Goal: Task Accomplishment & Management: Manage account settings

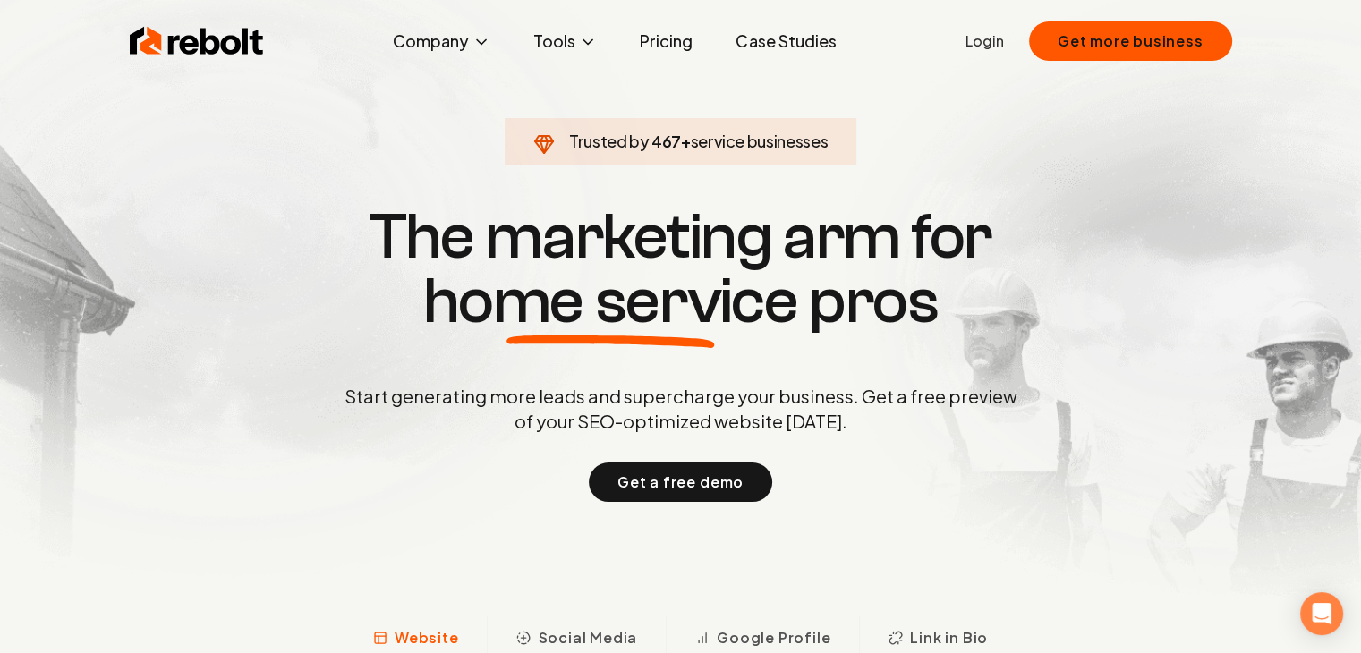
click at [993, 37] on link "Login" at bounding box center [985, 40] width 38 height 21
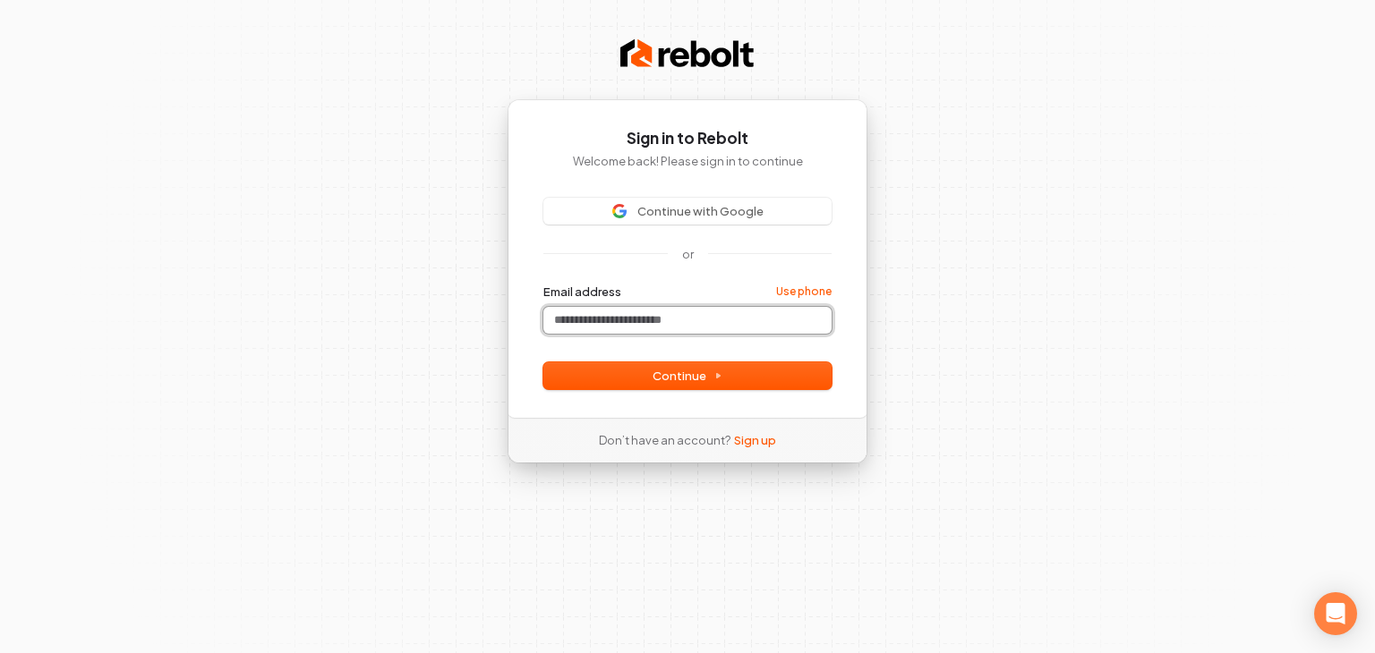
click at [678, 309] on input "Email address" at bounding box center [687, 320] width 288 height 27
click at [644, 271] on div "Continue with Google or Email address Use phone Password Continue" at bounding box center [687, 294] width 288 height 192
click at [659, 226] on div "Continue with Google or Email address Use phone Password Continue" at bounding box center [687, 294] width 288 height 192
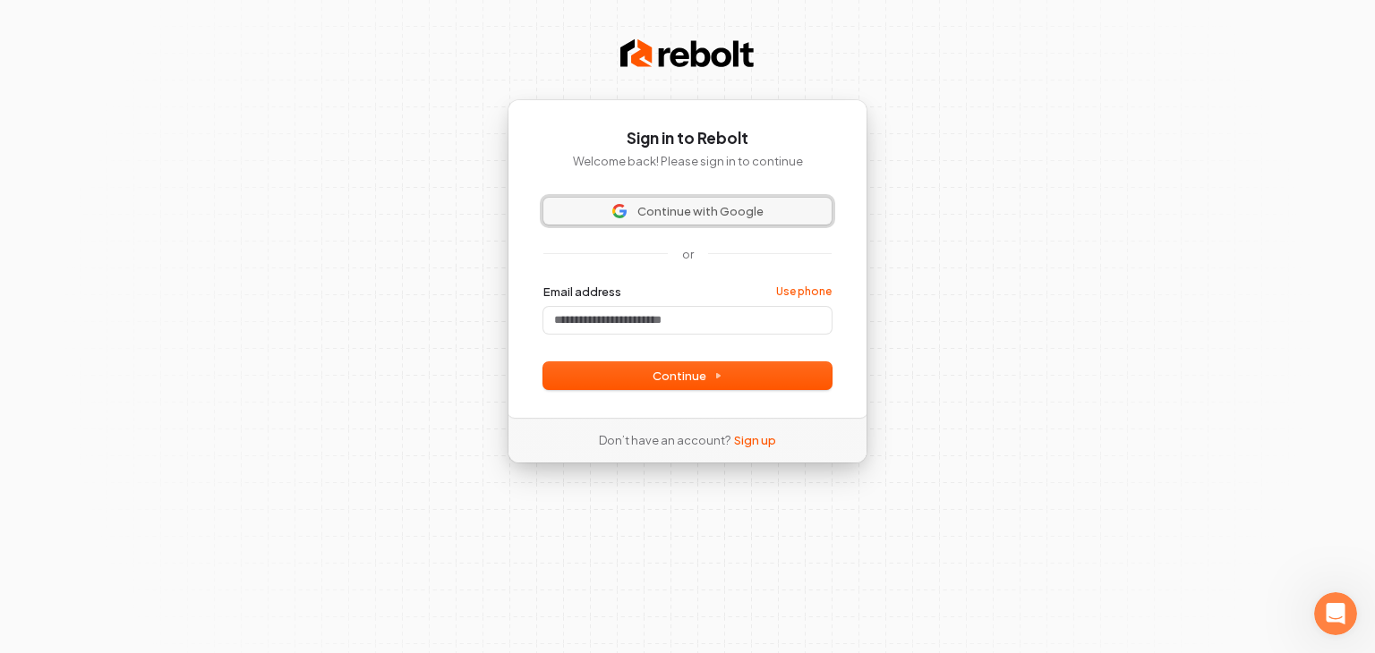
click at [660, 217] on span "Continue with Google" at bounding box center [700, 211] width 126 height 16
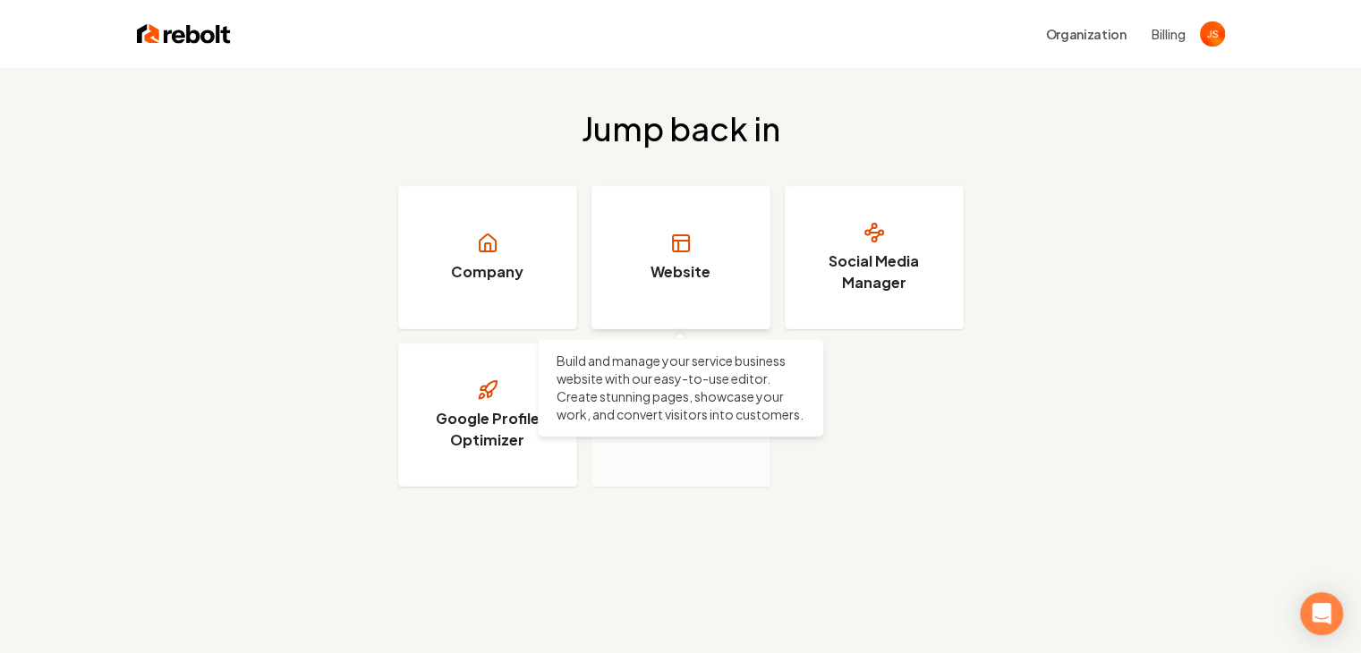
click at [697, 238] on link "Website" at bounding box center [681, 257] width 179 height 143
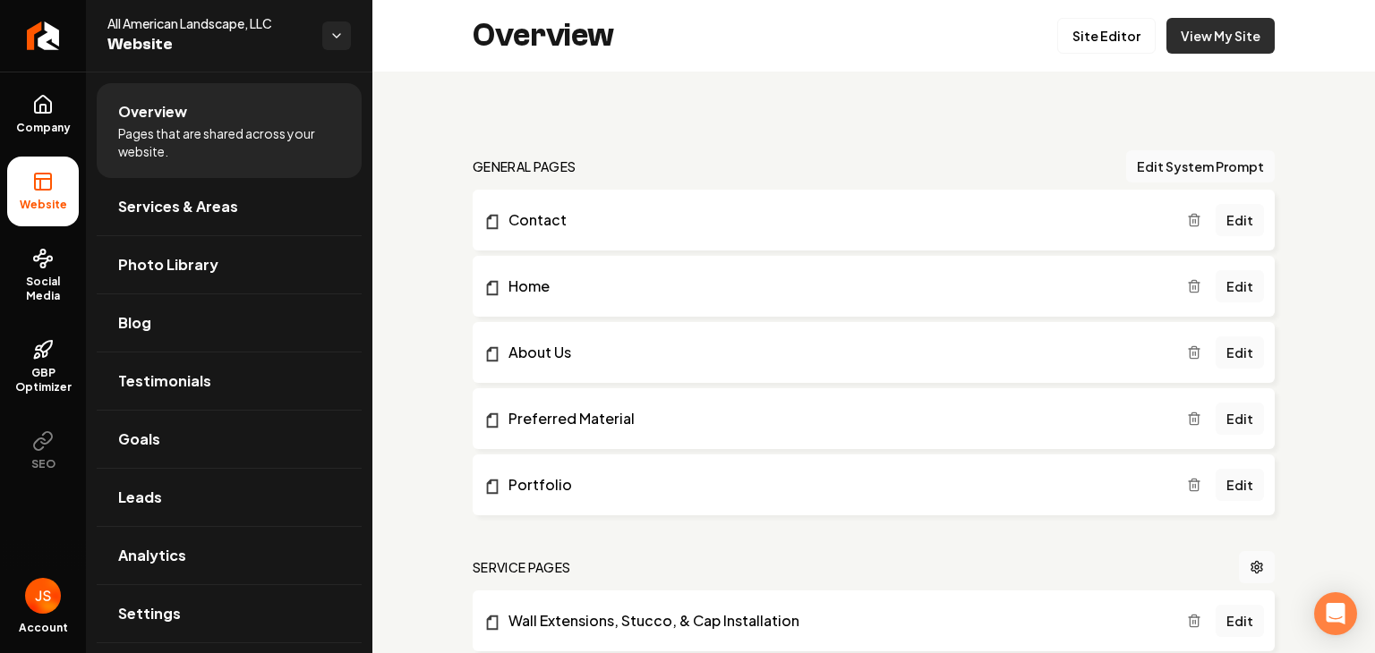
click at [1221, 40] on link "View My Site" at bounding box center [1220, 36] width 108 height 36
click at [1111, 40] on link "Site Editor" at bounding box center [1106, 36] width 98 height 36
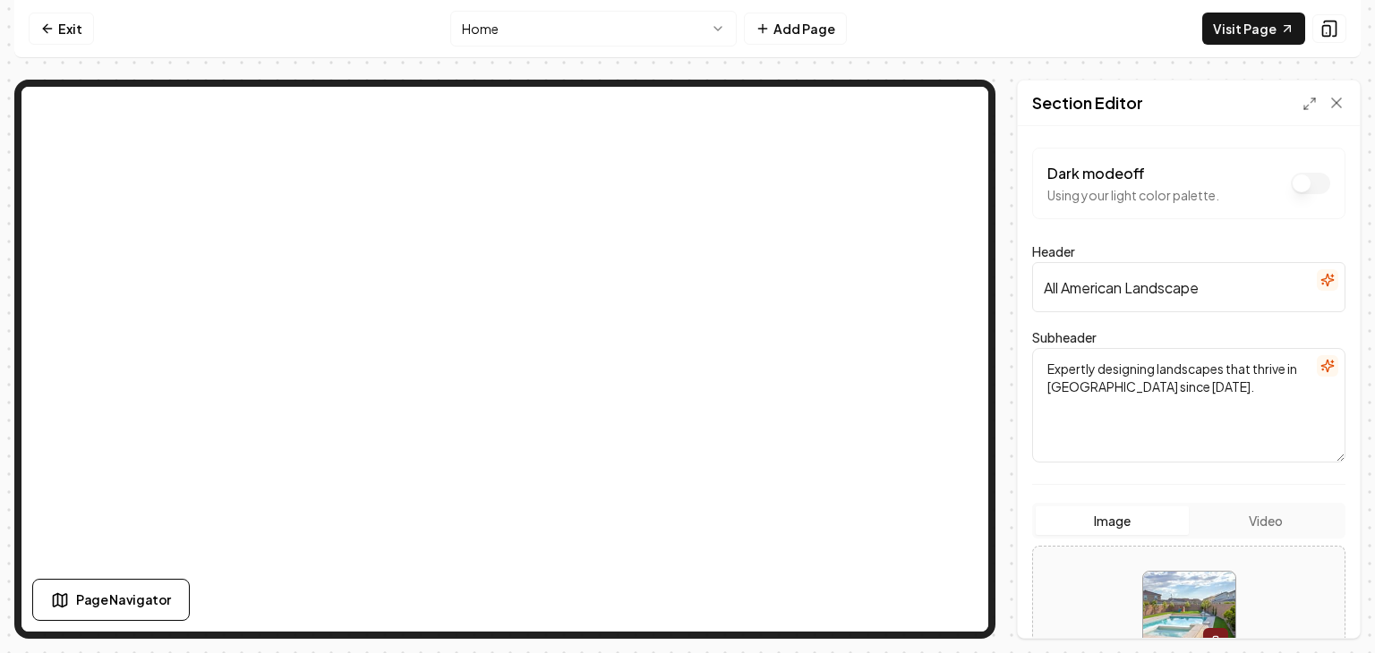
click at [1260, 284] on input "All American Landscape" at bounding box center [1188, 287] width 313 height 50
click at [1151, 294] on input "All American Landscape" at bounding box center [1188, 287] width 313 height 50
click at [1208, 295] on input "All American Landscape" at bounding box center [1188, 287] width 313 height 50
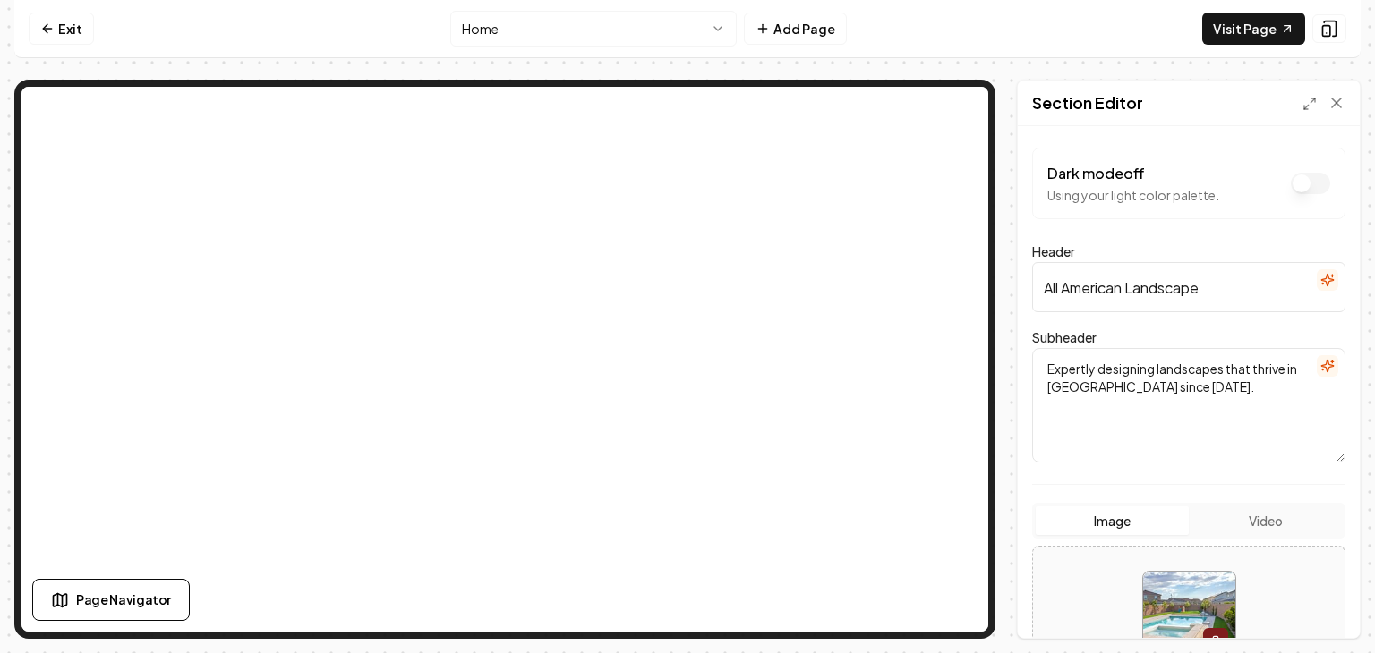
click at [1192, 243] on div "Header All American Landscape" at bounding box center [1188, 277] width 313 height 72
